Goal: Information Seeking & Learning: Learn about a topic

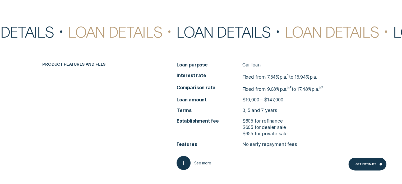
scroll to position [1841, 0]
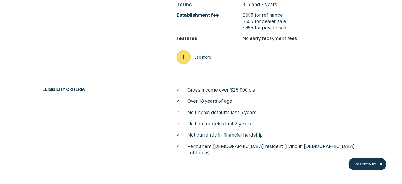
click at [184, 57] on line "button" at bounding box center [183, 57] width 3 height 0
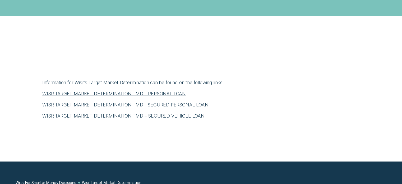
scroll to position [211, 0]
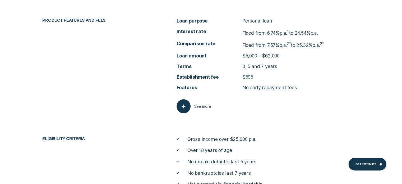
scroll to position [2061, 0]
click at [184, 103] on icon "button" at bounding box center [183, 106] width 7 height 8
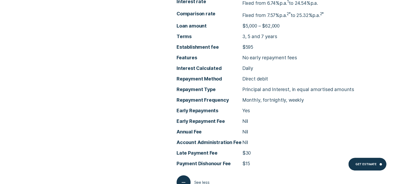
scroll to position [2087, 0]
